Goal: Transaction & Acquisition: Purchase product/service

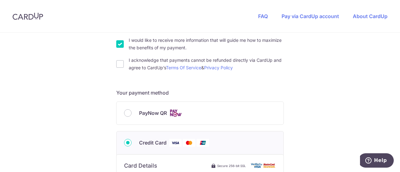
scroll to position [219, 0]
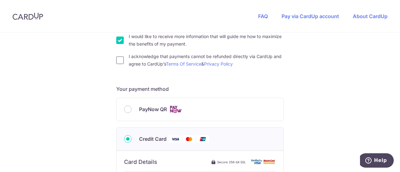
click at [119, 60] on input "I acknowledge that payments cannot be refunded directly via CardUp and agree to…" at bounding box center [119, 60] width 7 height 7
checkbox input "true"
click at [118, 40] on input "I would like to receive more information that will guide me how to maximize the…" at bounding box center [119, 40] width 7 height 7
checkbox input "false"
click at [126, 108] on input "PayNow QR" at bounding box center [127, 109] width 7 height 7
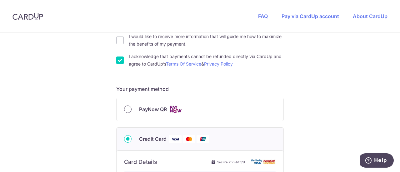
radio input "true"
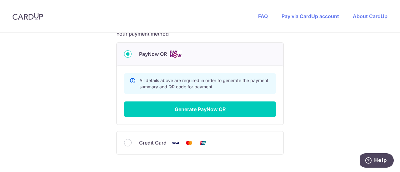
scroll to position [316, 0]
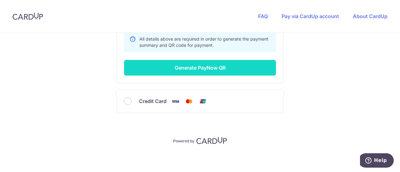
click at [196, 68] on button "Generate PayNow QR" at bounding box center [200, 68] width 152 height 16
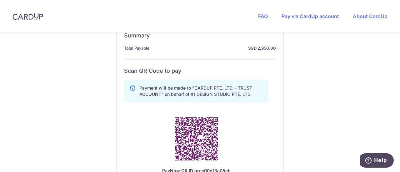
scroll to position [378, 0]
